Goal: Information Seeking & Learning: Stay updated

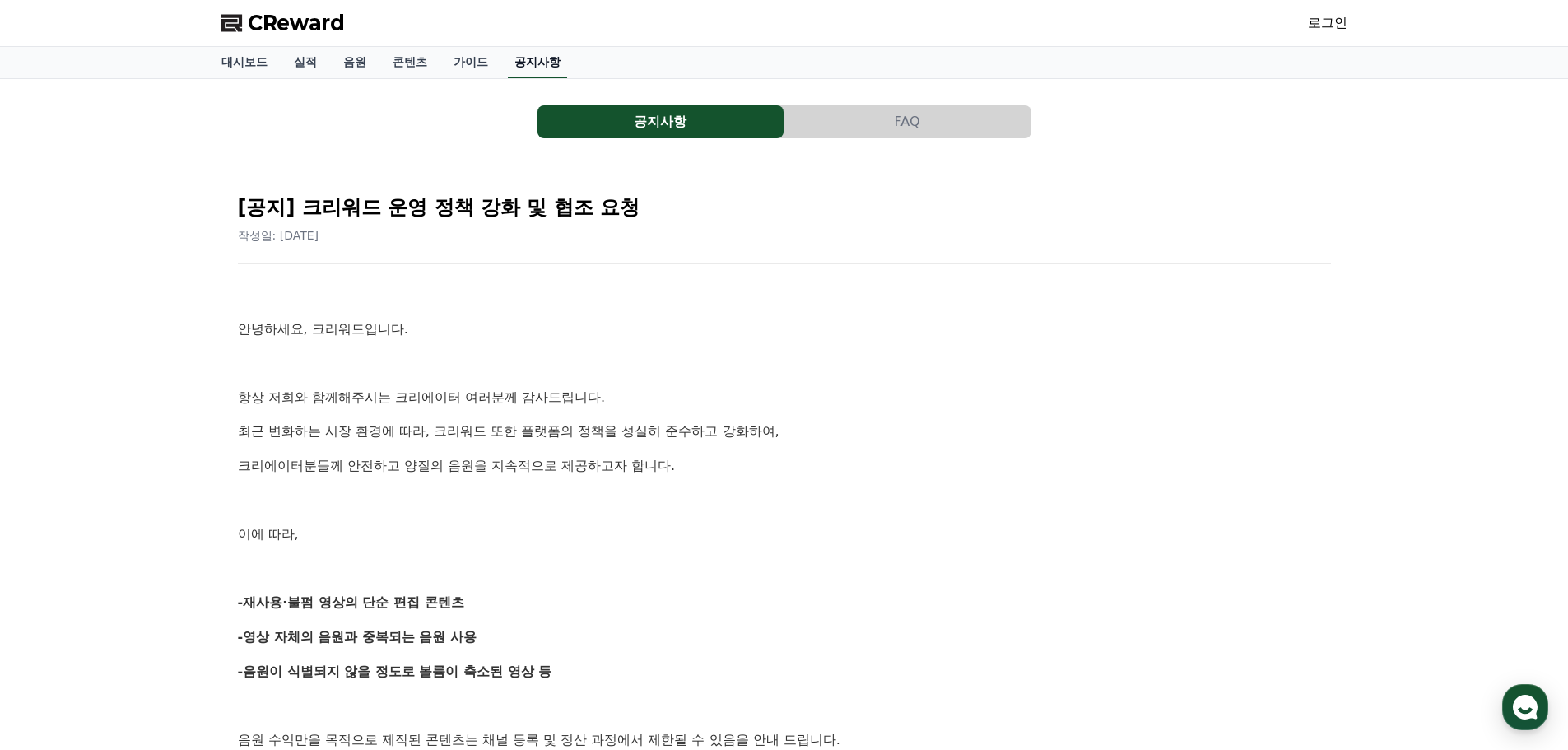
click at [511, 61] on link "공지사항" at bounding box center [538, 62] width 59 height 31
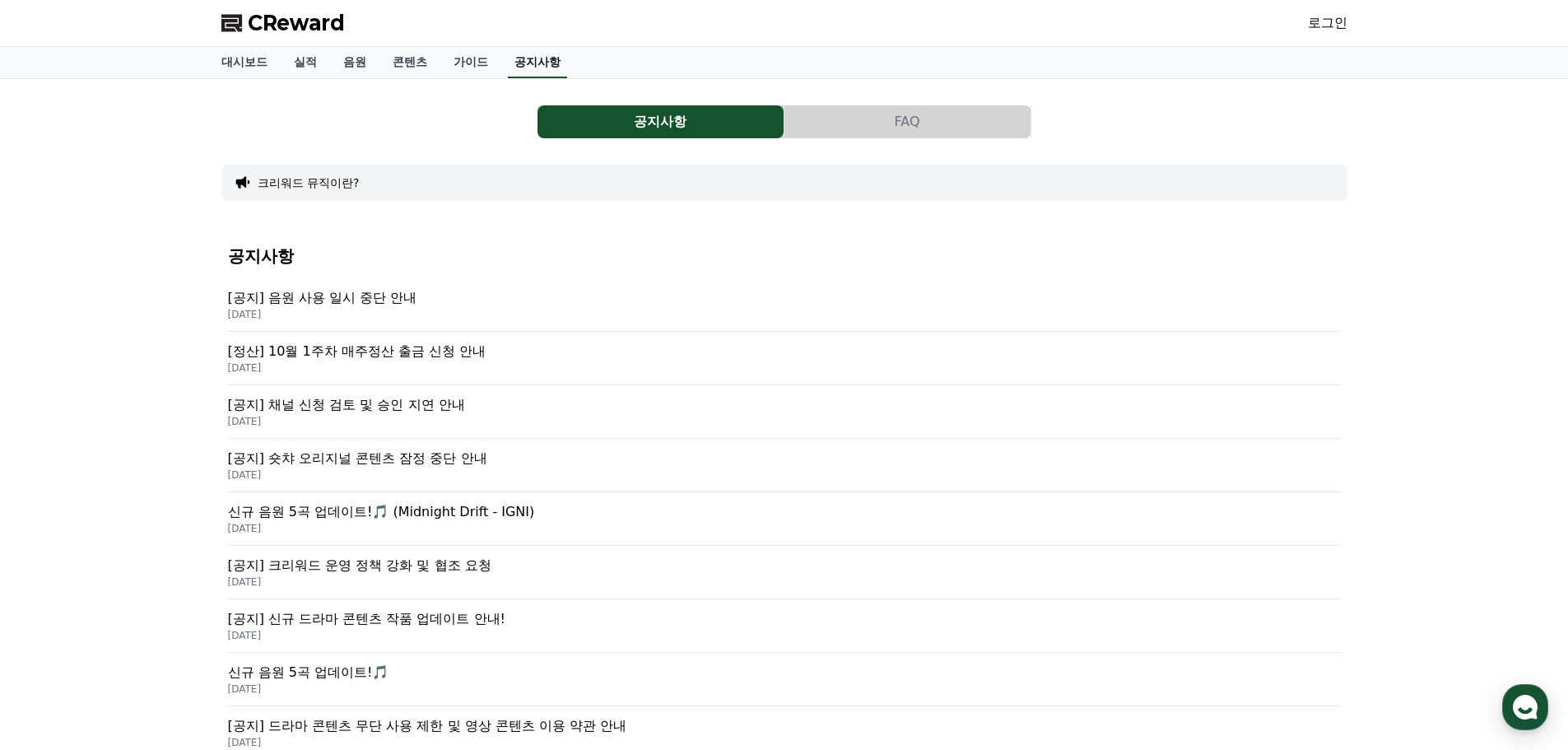
click at [525, 60] on link "공지사항" at bounding box center [538, 62] width 59 height 31
click at [386, 286] on div "[공지] 음원 사용 일시 중단 안내 [DATE]" at bounding box center [784, 304] width 1113 height 54
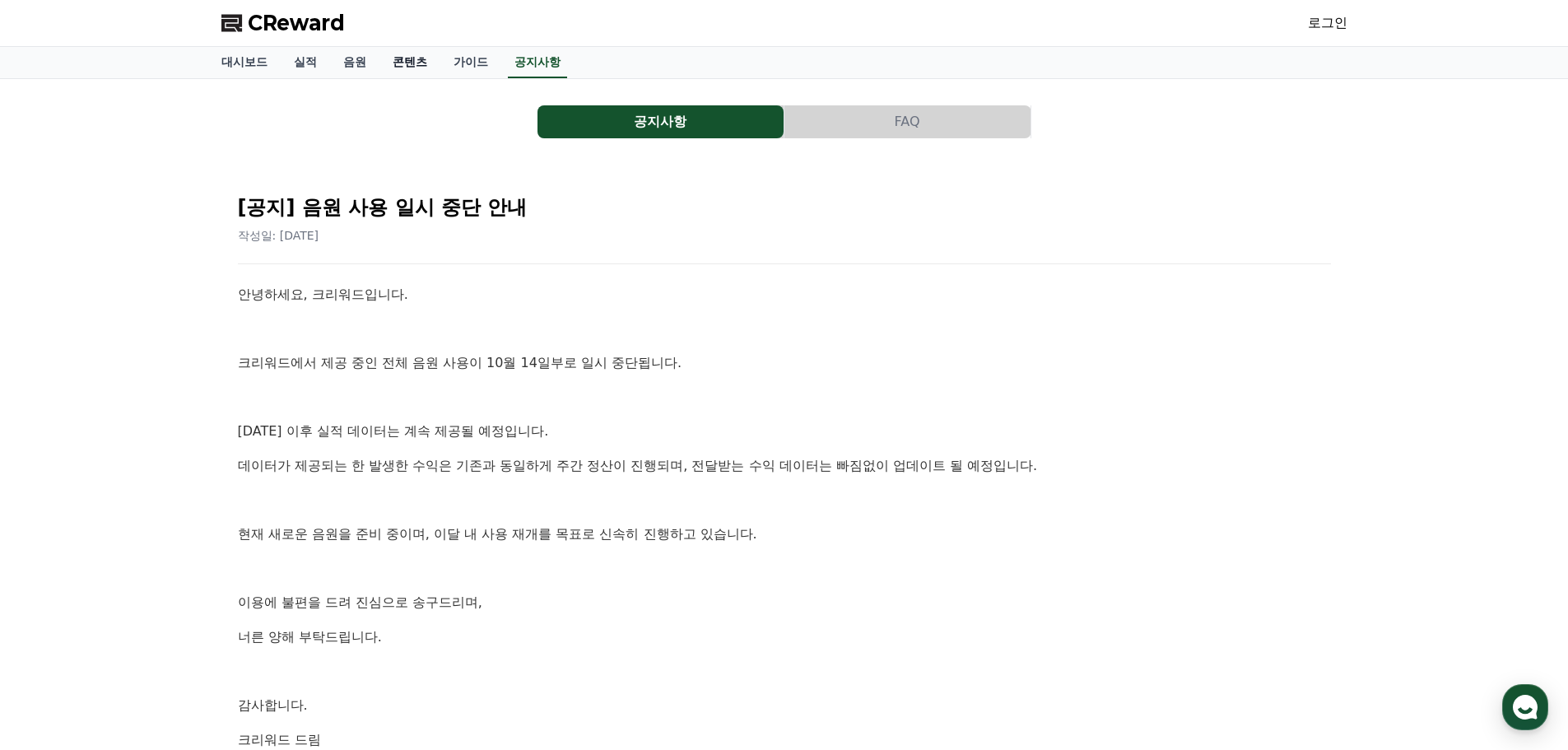
click at [402, 64] on link "콘텐츠" at bounding box center [410, 62] width 61 height 31
click at [352, 62] on link "음원" at bounding box center [354, 62] width 49 height 31
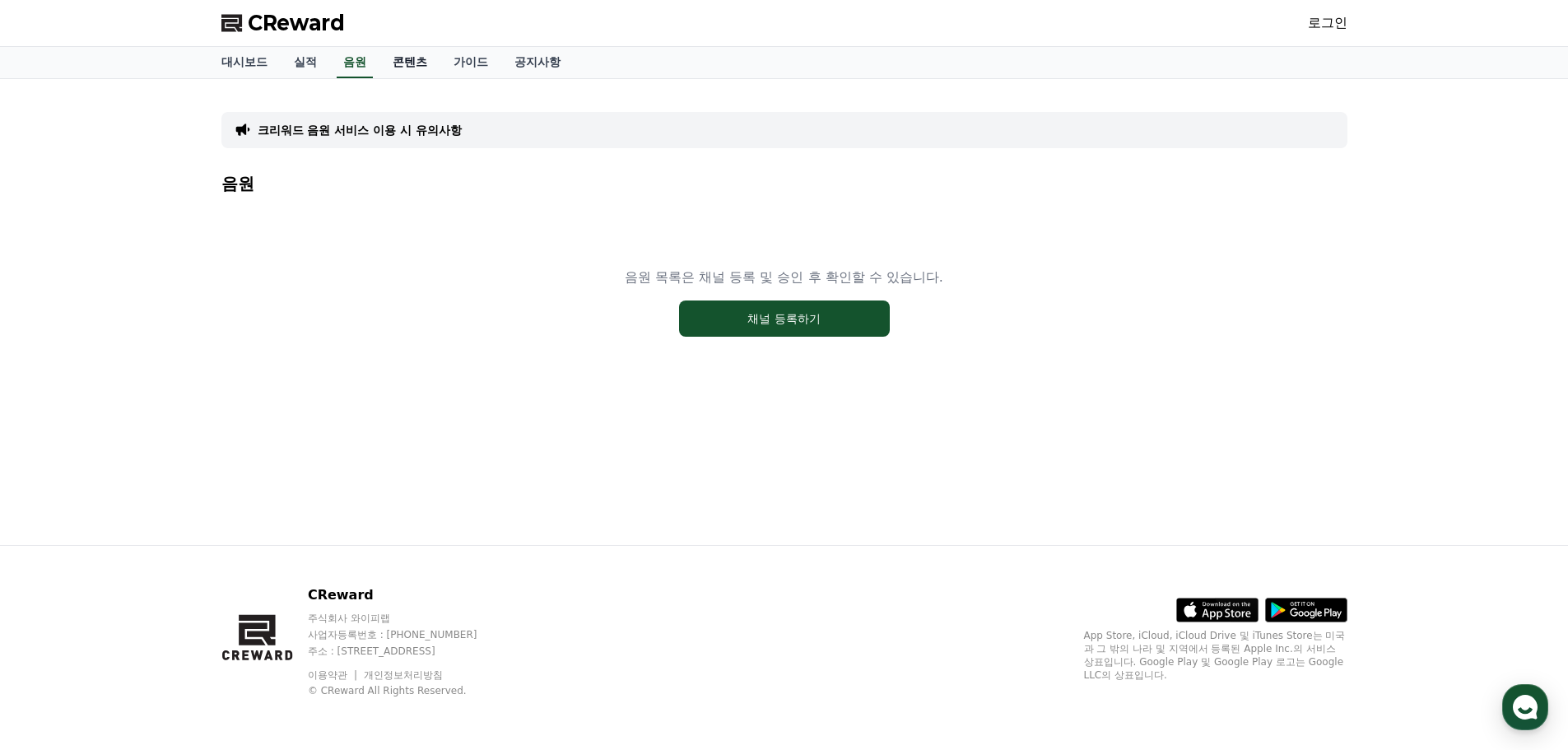
click at [418, 70] on link "콘텐츠" at bounding box center [410, 62] width 61 height 31
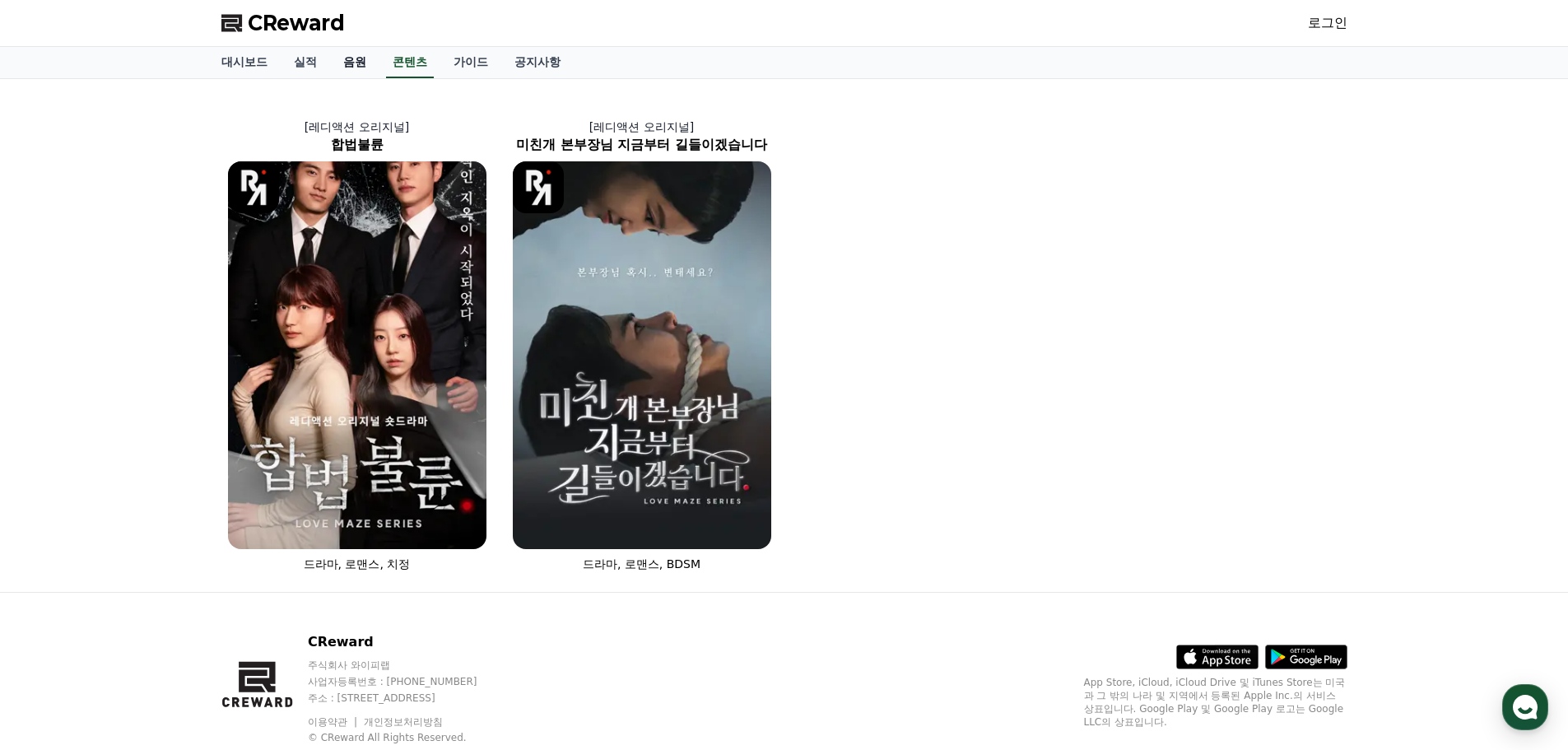
click at [344, 58] on link "음원" at bounding box center [354, 62] width 49 height 31
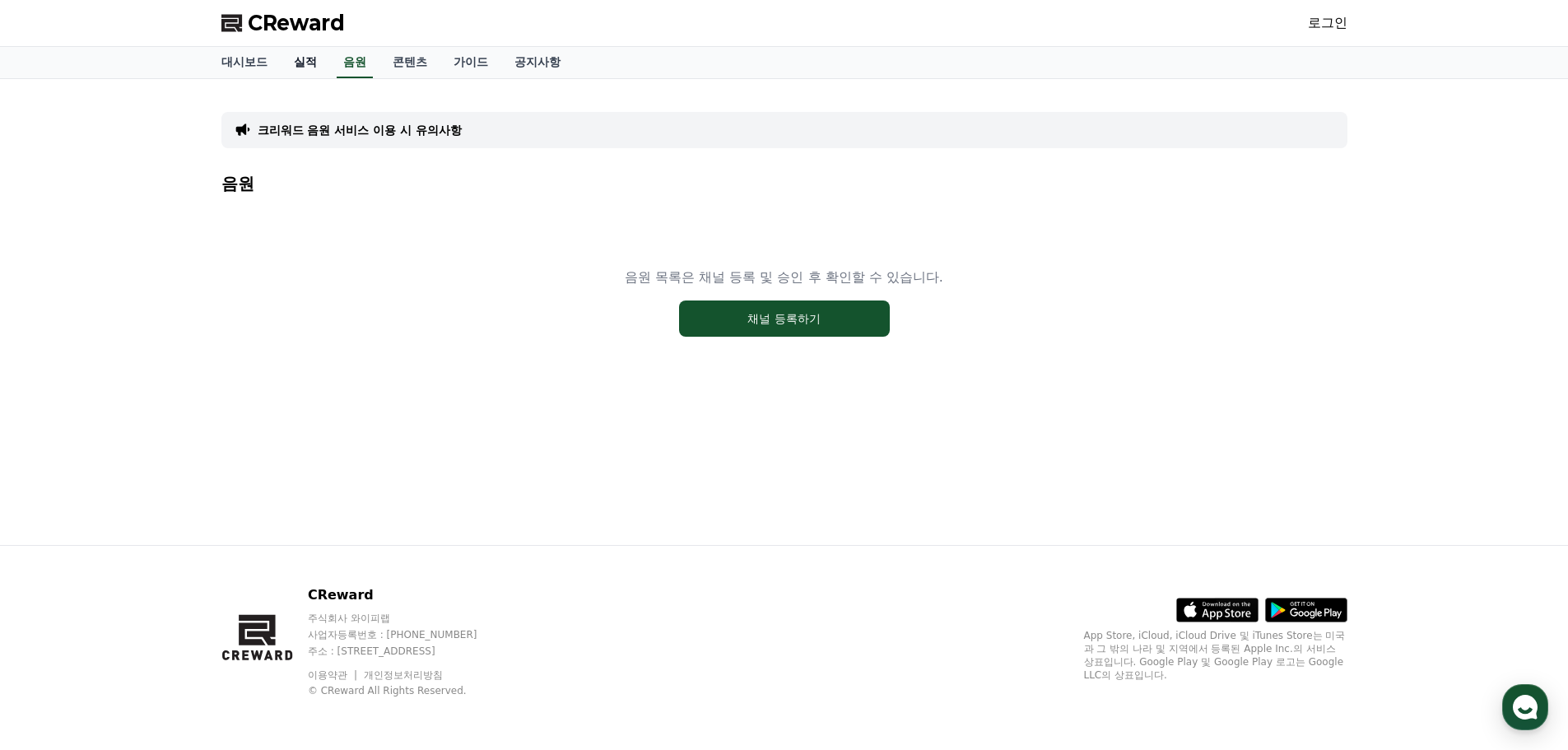
click at [302, 62] on link "실적" at bounding box center [304, 62] width 49 height 31
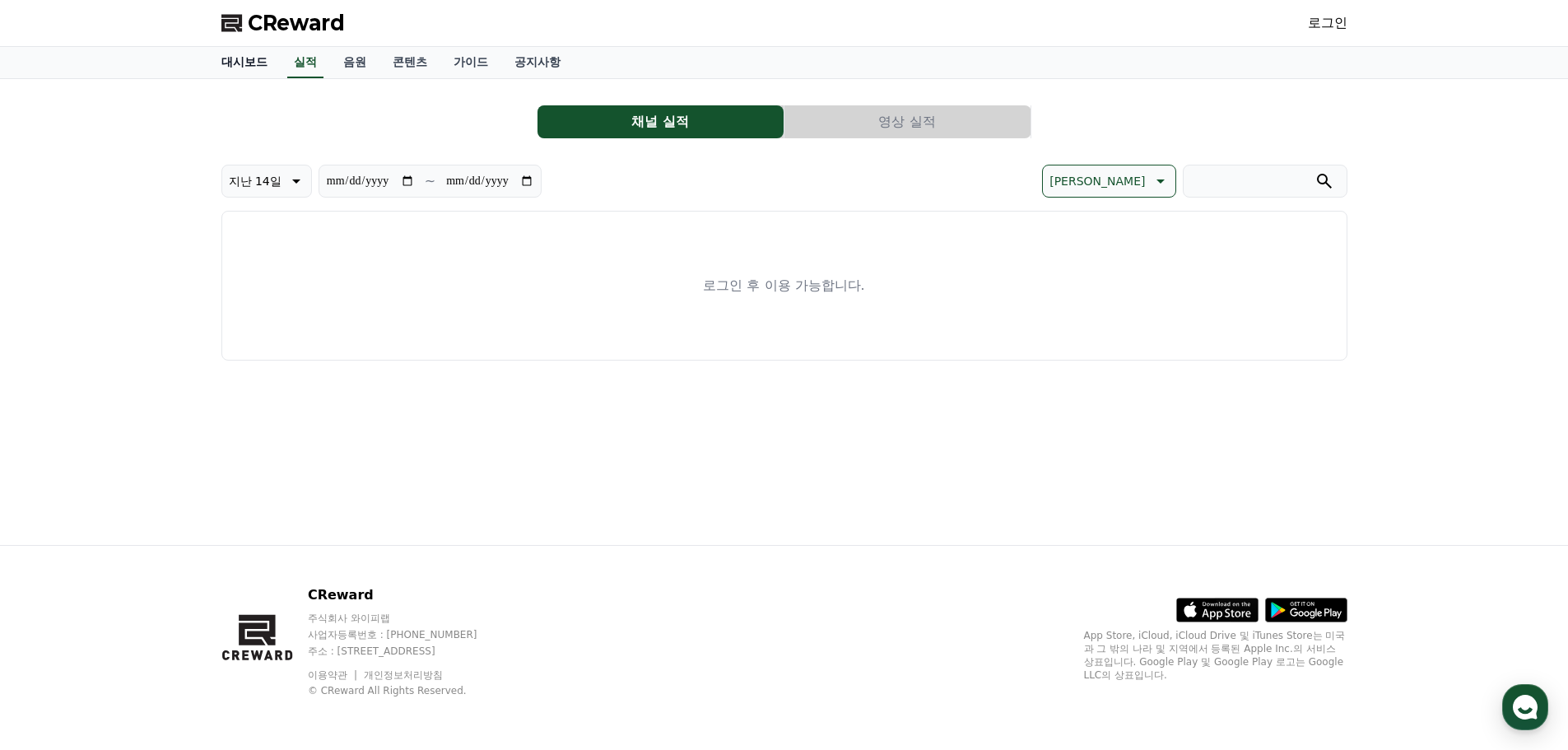
click at [255, 64] on link "대시보드" at bounding box center [244, 62] width 72 height 31
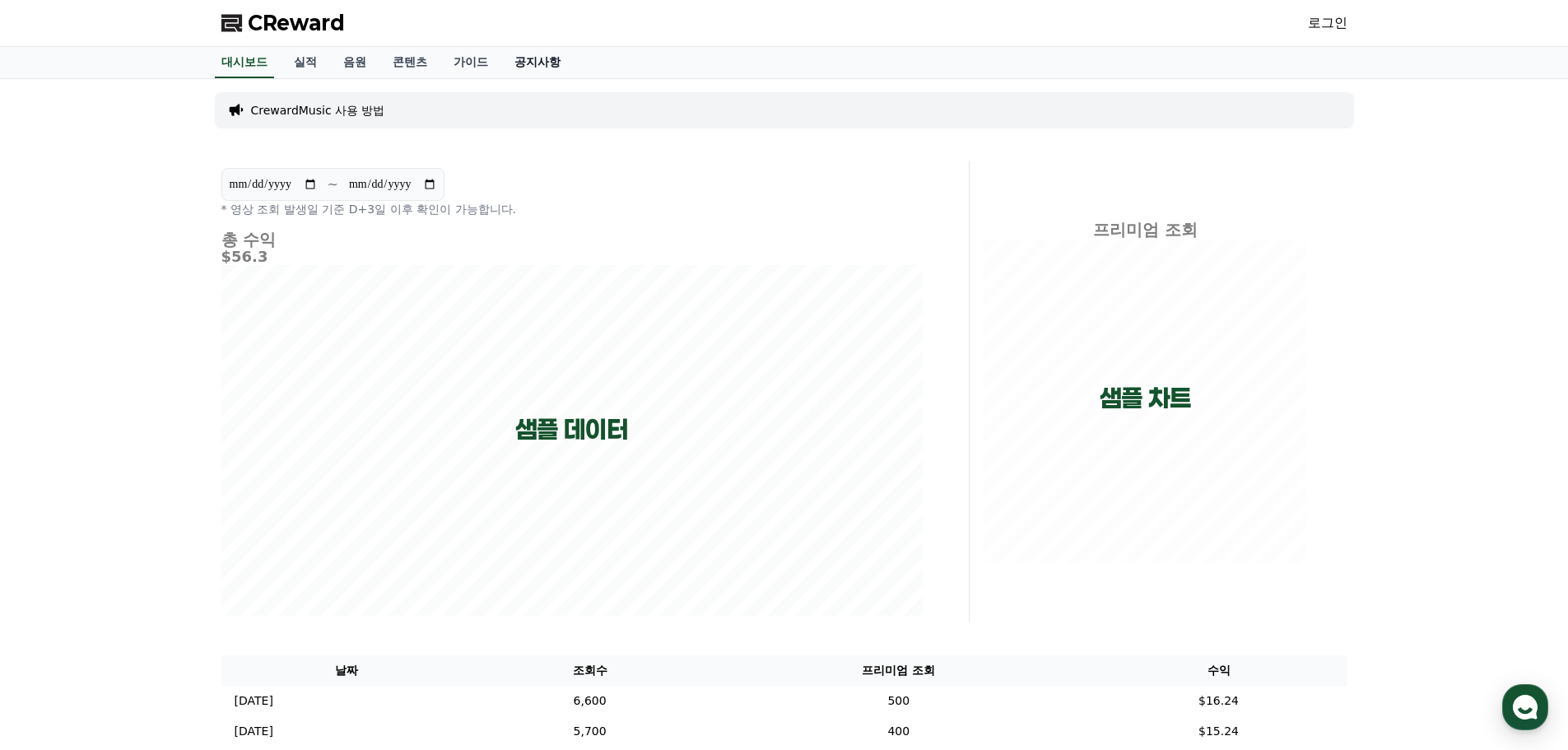
click at [538, 71] on link "공지사항" at bounding box center [537, 62] width 72 height 31
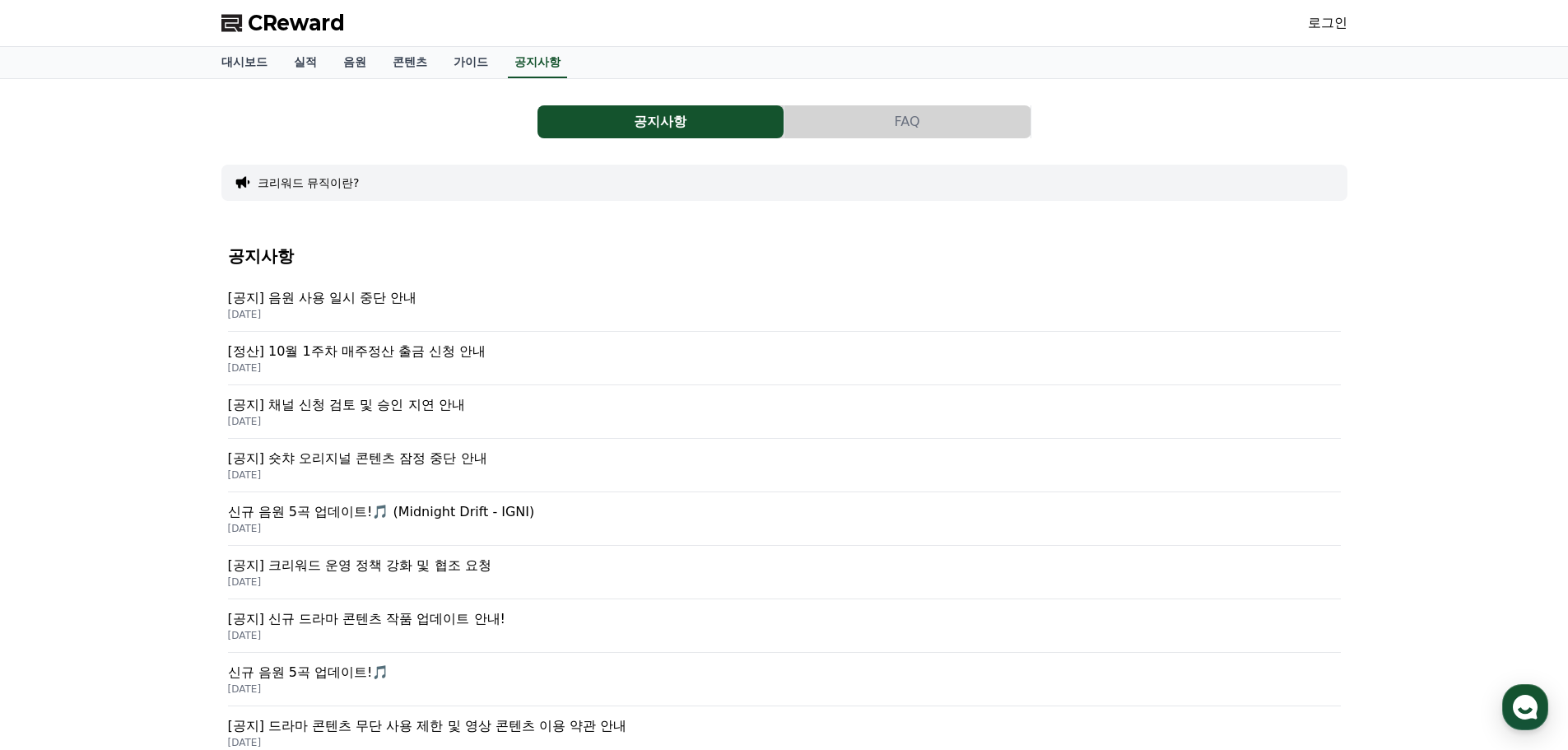
click at [472, 287] on div "[공지] 음원 사용 일시 중단 안내 [DATE]" at bounding box center [784, 304] width 1113 height 54
